Goal: Task Accomplishment & Management: Complete application form

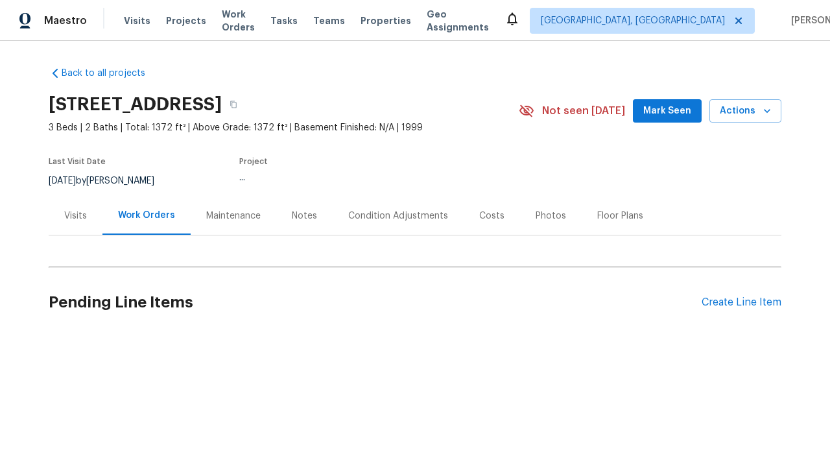
click at [741, 302] on div "Create Line Item" at bounding box center [741, 302] width 80 height 12
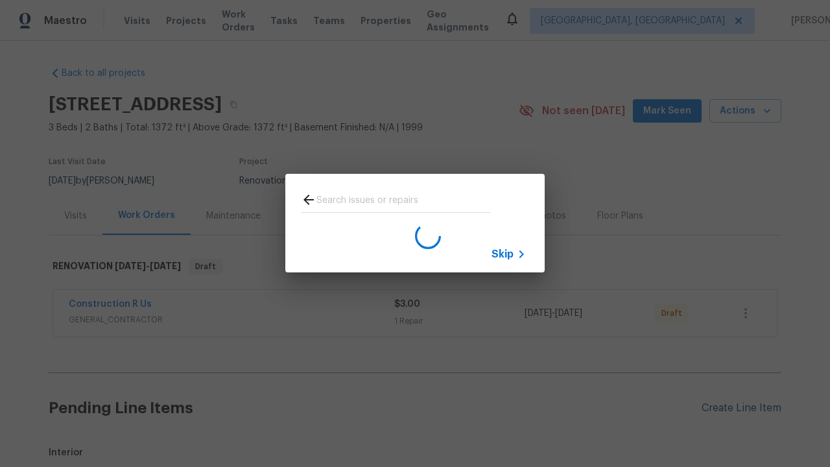
click at [502, 253] on span "Skip" at bounding box center [502, 254] width 22 height 13
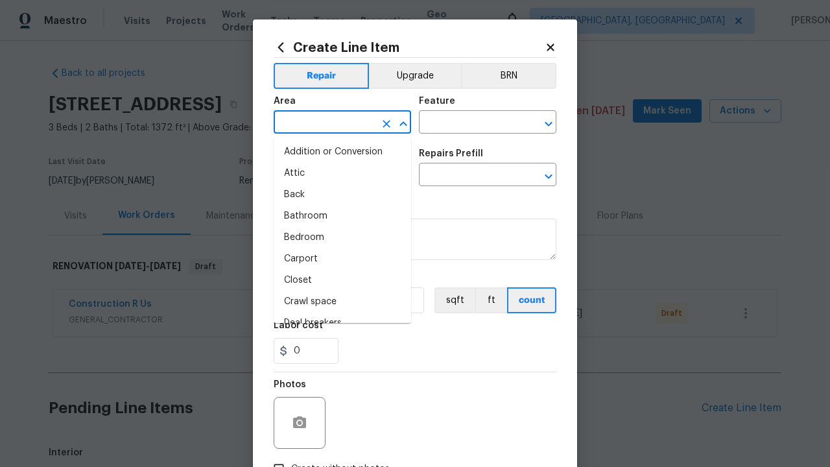
click at [342, 237] on li "Bedroom" at bounding box center [342, 237] width 137 height 21
type input "Bedroom"
type input "Flooring"
type input "Wallpaper"
type input "Remove"
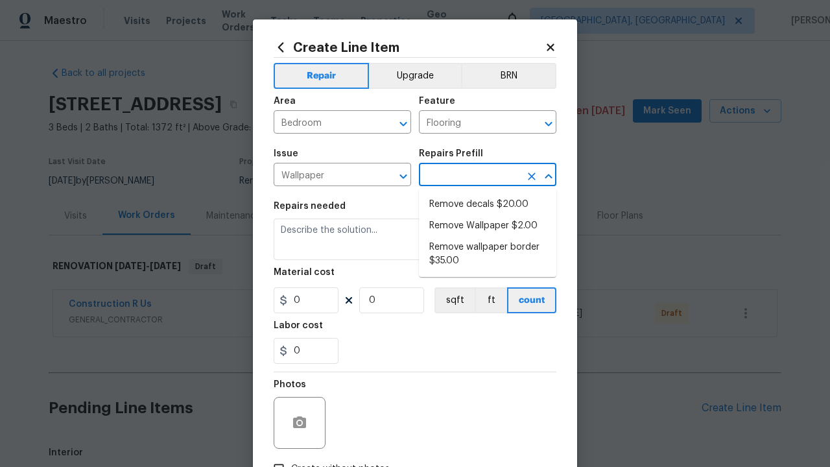
click at [487, 204] on li "Remove decals $20.00" at bounding box center [487, 204] width 137 height 21
type input "Walls and Ceiling"
type textarea "Remove decals from door/wall/ceiling"
type input "1"
type input "Remove decals $20.00"
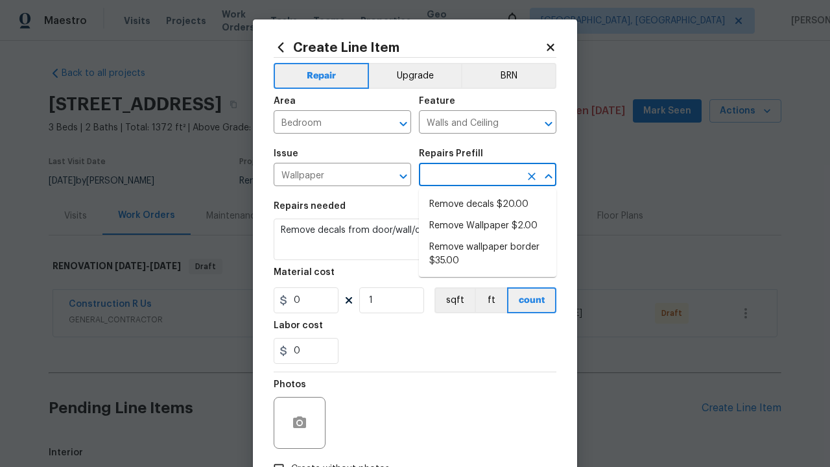
type input "20"
type input "Remove decals $20.00"
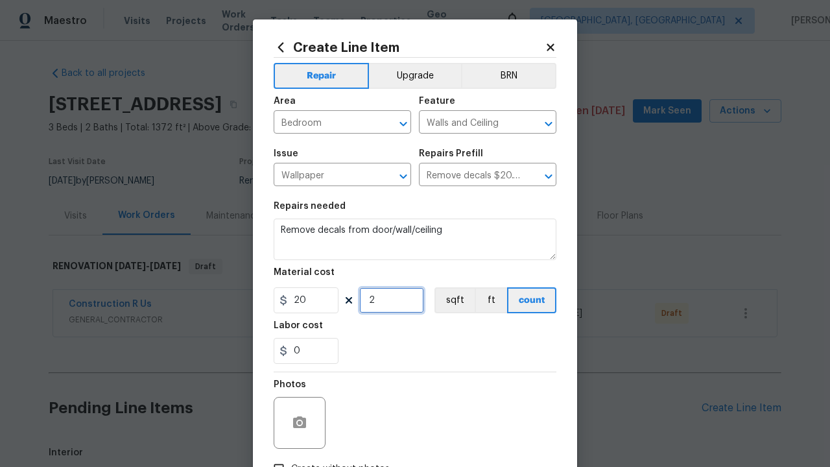
type input "2"
click at [453, 300] on button "sqft" at bounding box center [454, 300] width 40 height 26
click at [279, 456] on input "Create without photos" at bounding box center [278, 468] width 25 height 25
checkbox input "true"
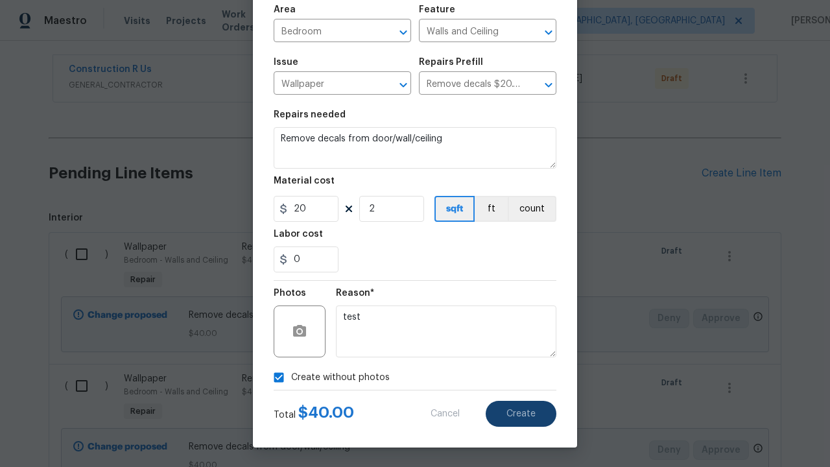
scroll to position [434, 0]
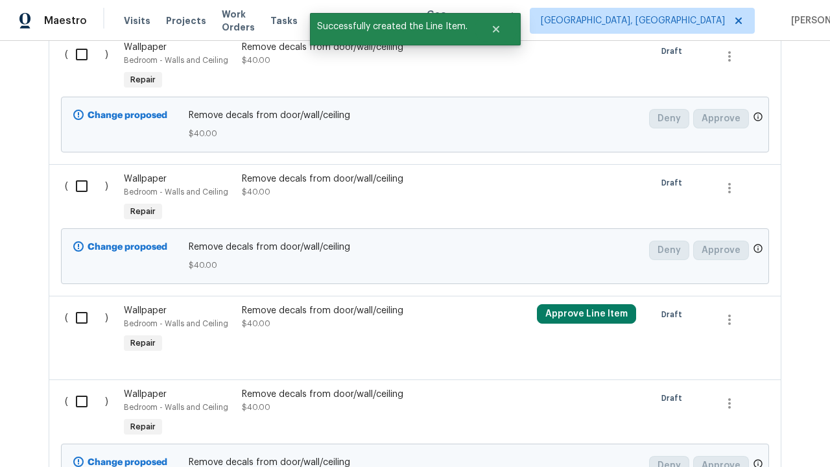
click at [86, 68] on input "checkbox" at bounding box center [86, 54] width 37 height 27
checkbox input "true"
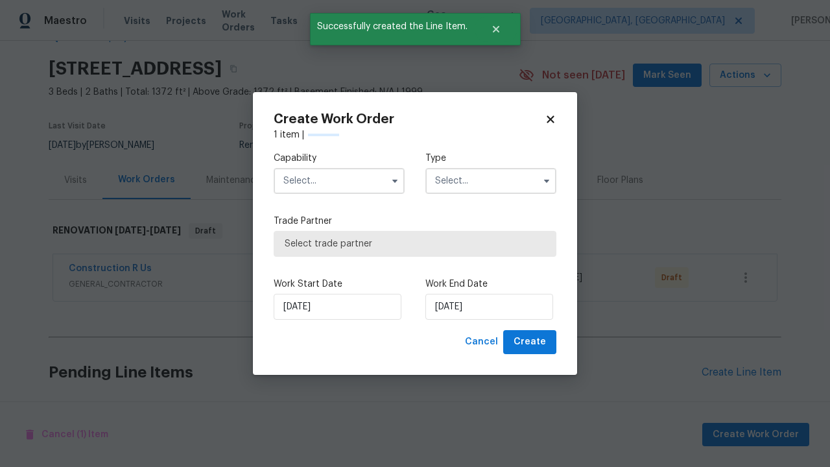
click at [339, 181] on input "text" at bounding box center [339, 181] width 131 height 26
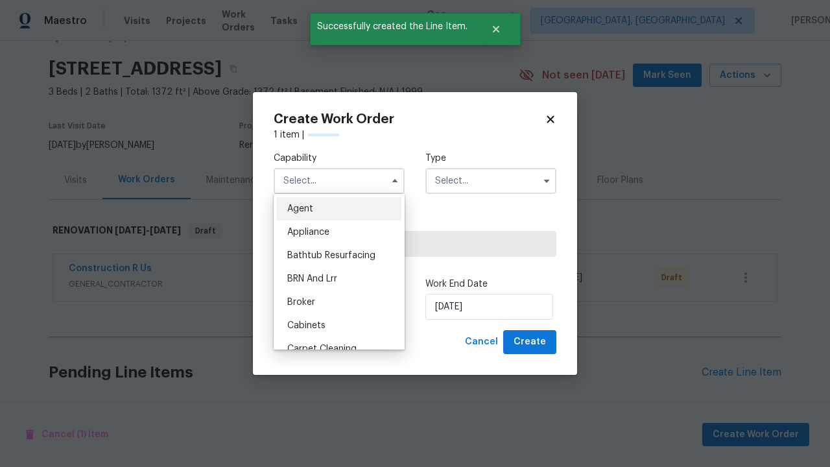
type input "General Contractor"
click at [491, 168] on input "text" at bounding box center [490, 181] width 131 height 26
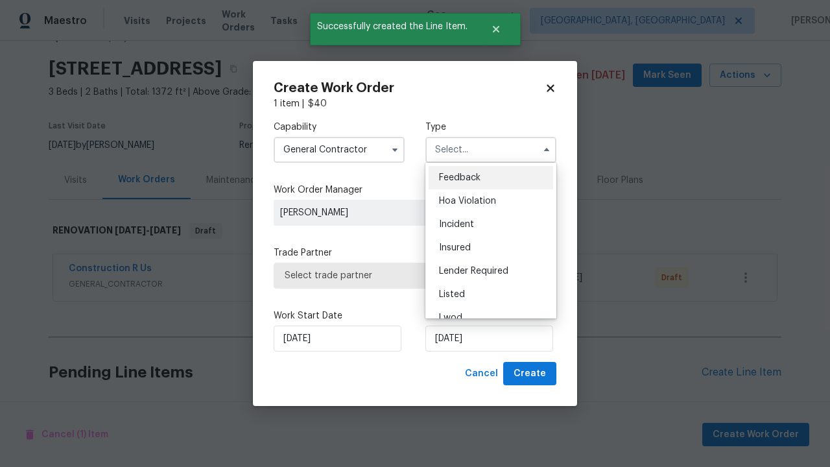
scroll to position [557, 0]
click at [462, 383] on span "Renovation" at bounding box center [463, 387] width 48 height 9
type input "Renovation"
click at [405, 275] on span "Select trade partner" at bounding box center [415, 275] width 261 height 13
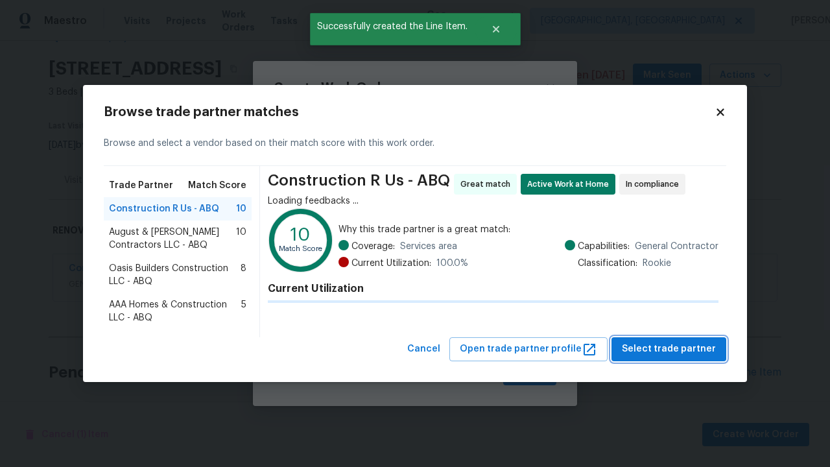
click at [672, 349] on span "Select trade partner" at bounding box center [669, 349] width 94 height 16
click at [531, 373] on span "Create" at bounding box center [529, 374] width 32 height 16
